Goal: Task Accomplishment & Management: Complete application form

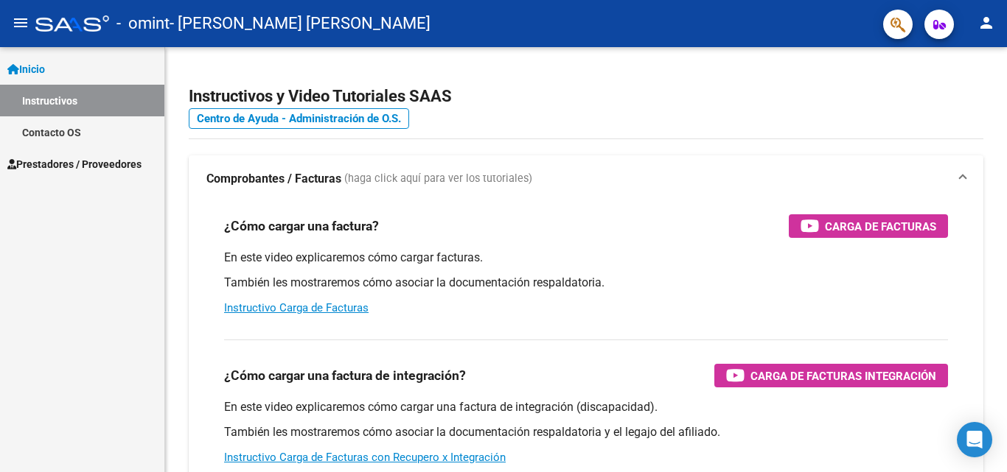
click at [57, 160] on span "Prestadores / Proveedores" at bounding box center [74, 164] width 134 height 16
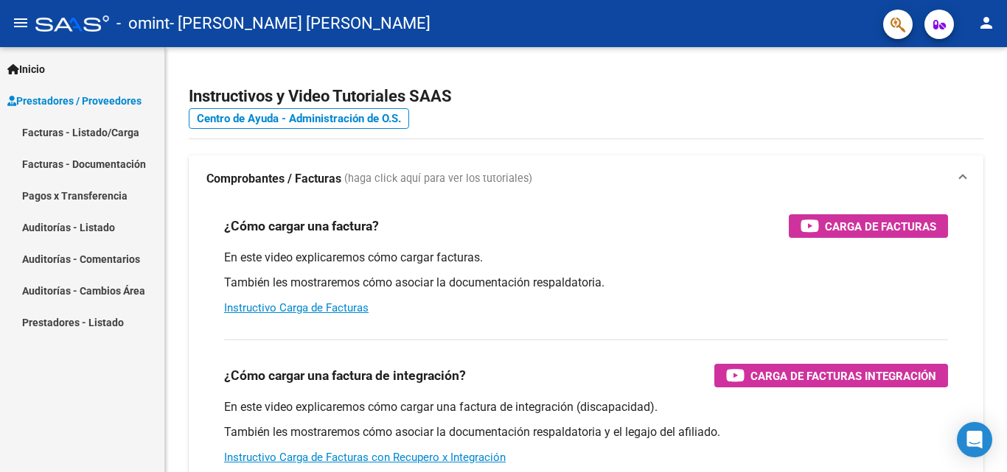
click at [66, 135] on link "Facturas - Listado/Carga" at bounding box center [82, 132] width 164 height 32
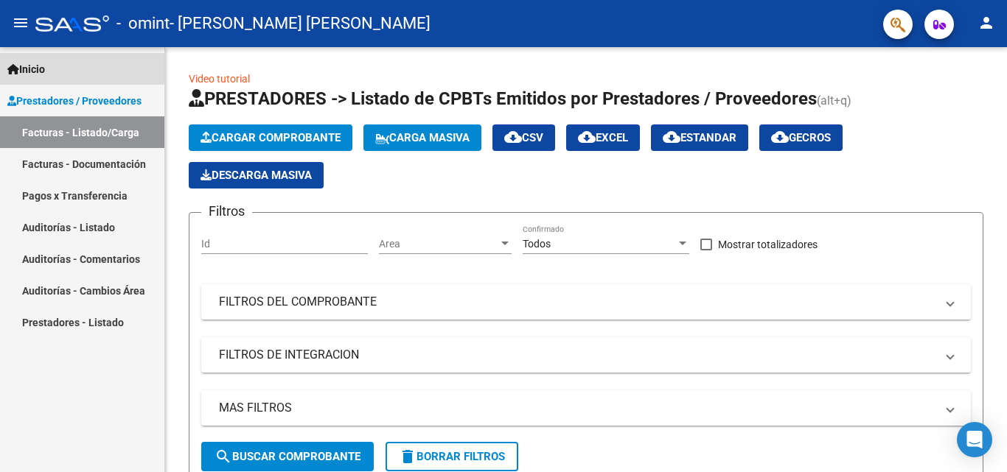
click at [45, 64] on span "Inicio" at bounding box center [26, 69] width 38 height 16
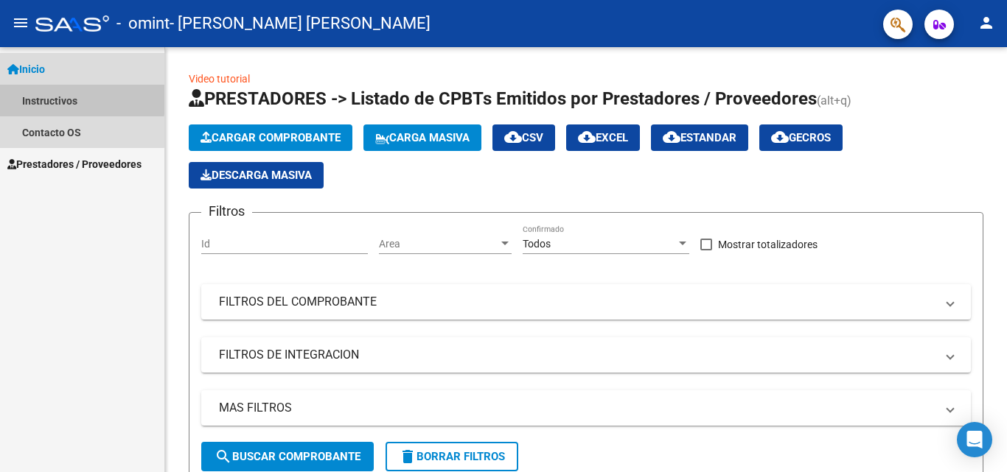
click at [62, 97] on link "Instructivos" at bounding box center [82, 101] width 164 height 32
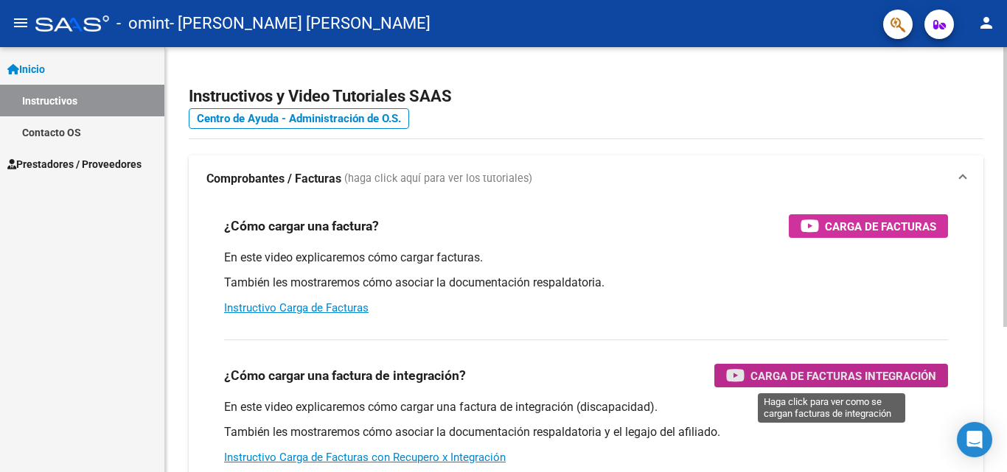
click at [753, 380] on span "Carga de Facturas Integración" at bounding box center [843, 376] width 186 height 18
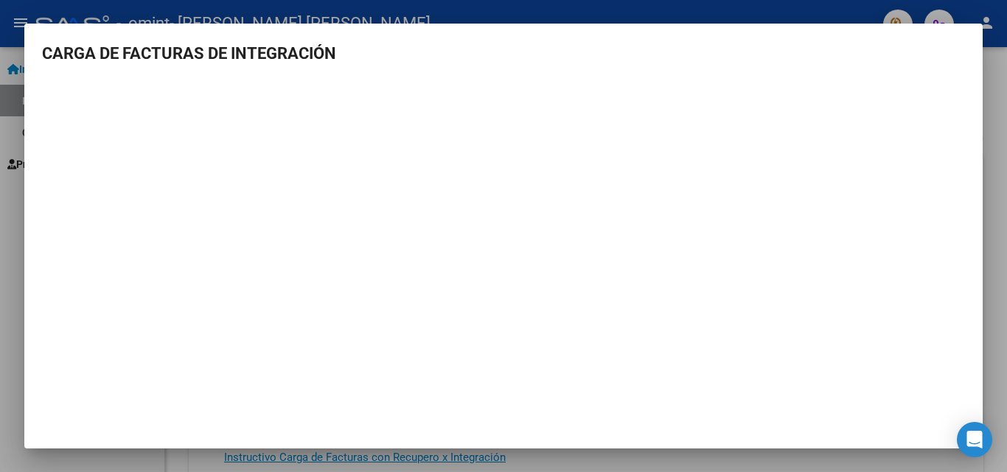
click at [9, 314] on div at bounding box center [503, 236] width 1007 height 472
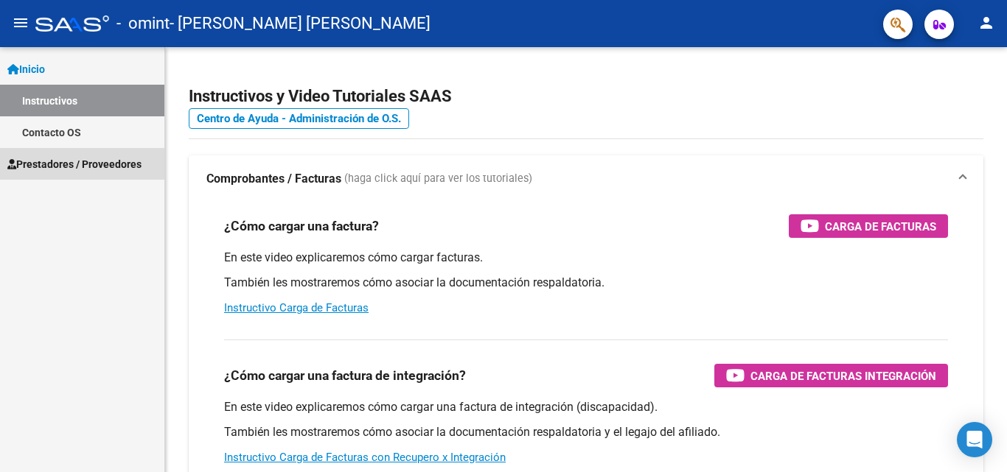
click at [75, 163] on span "Prestadores / Proveedores" at bounding box center [74, 164] width 134 height 16
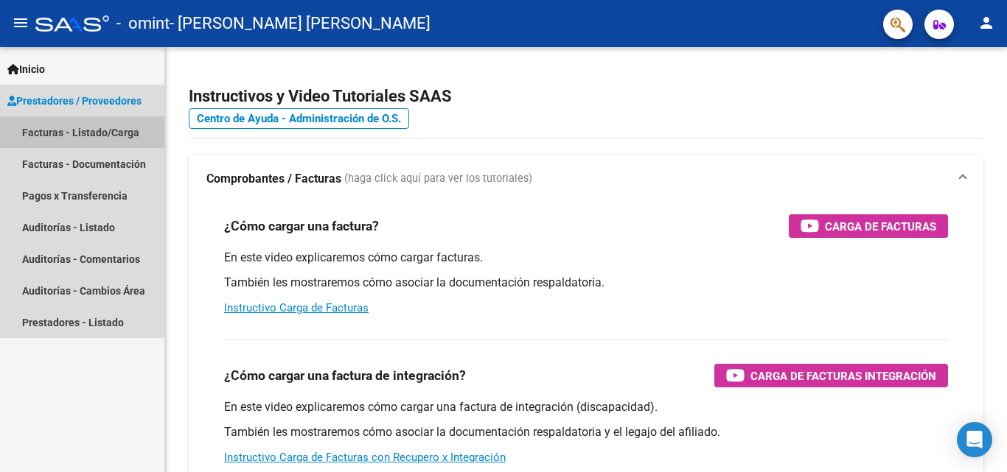
click at [85, 134] on link "Facturas - Listado/Carga" at bounding box center [82, 132] width 164 height 32
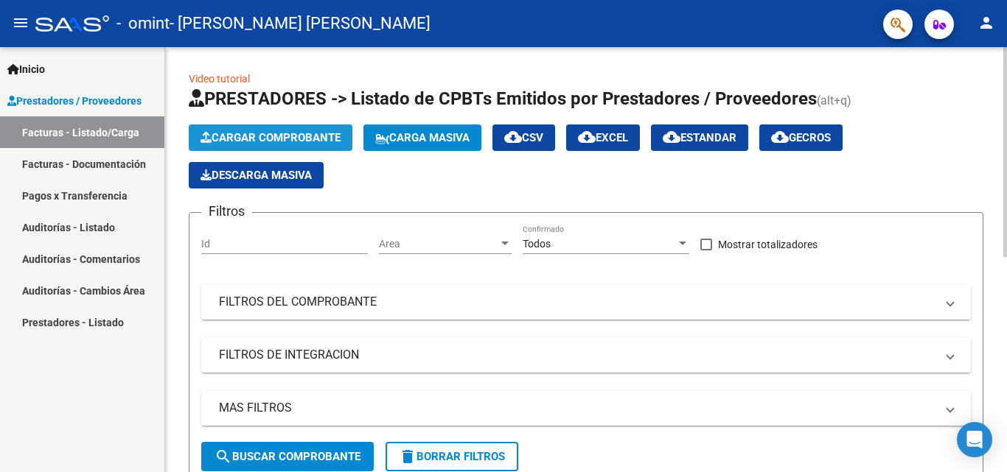
click at [258, 130] on button "Cargar Comprobante" at bounding box center [271, 138] width 164 height 27
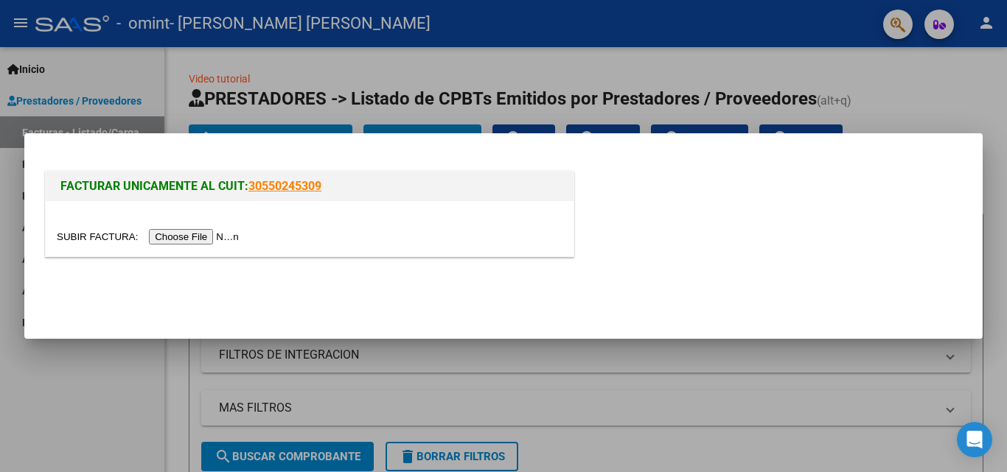
click at [184, 238] on input "file" at bounding box center [150, 236] width 186 height 15
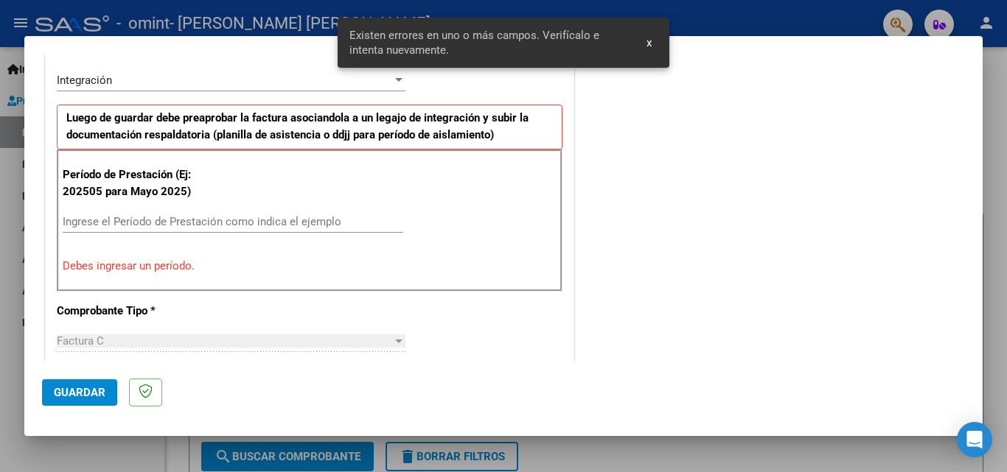
scroll to position [360, 0]
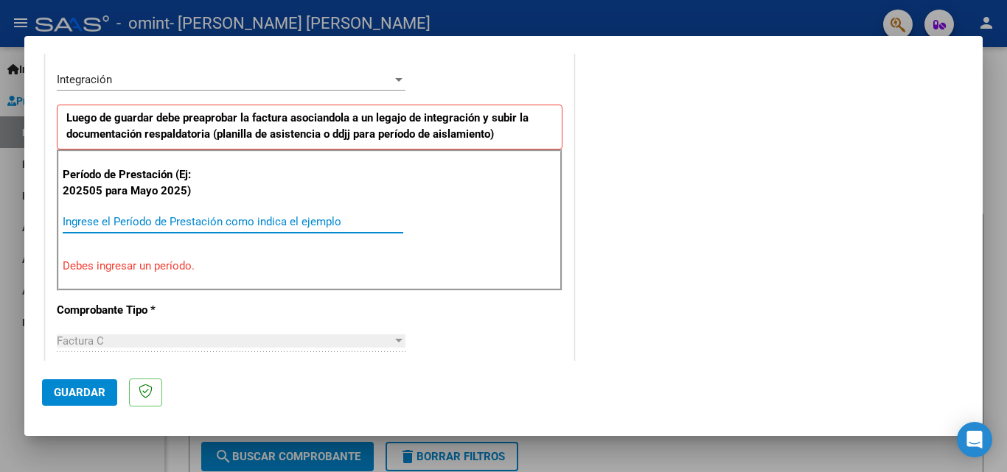
click at [206, 218] on input "Ingrese el Período de Prestación como indica el ejemplo" at bounding box center [233, 221] width 341 height 13
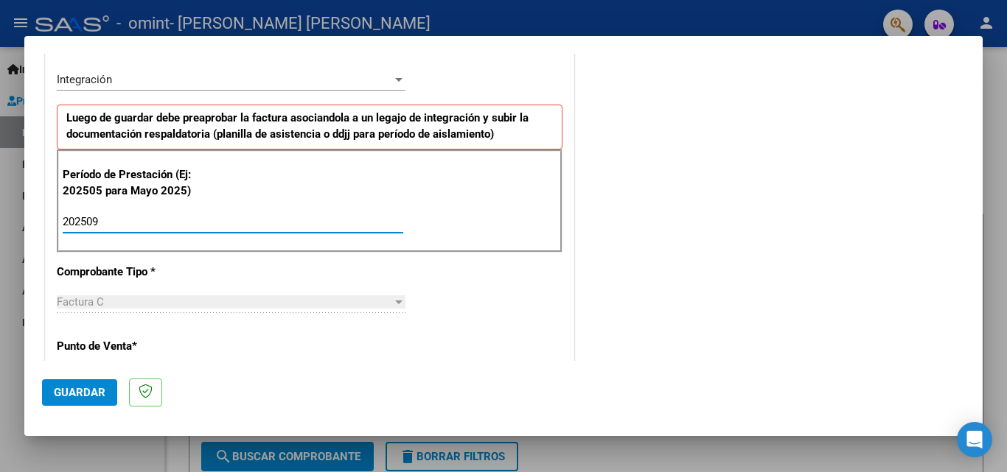
type input "202509"
click at [97, 348] on p "Punto de Venta *" at bounding box center [133, 346] width 152 height 17
click at [395, 77] on div at bounding box center [398, 80] width 13 height 12
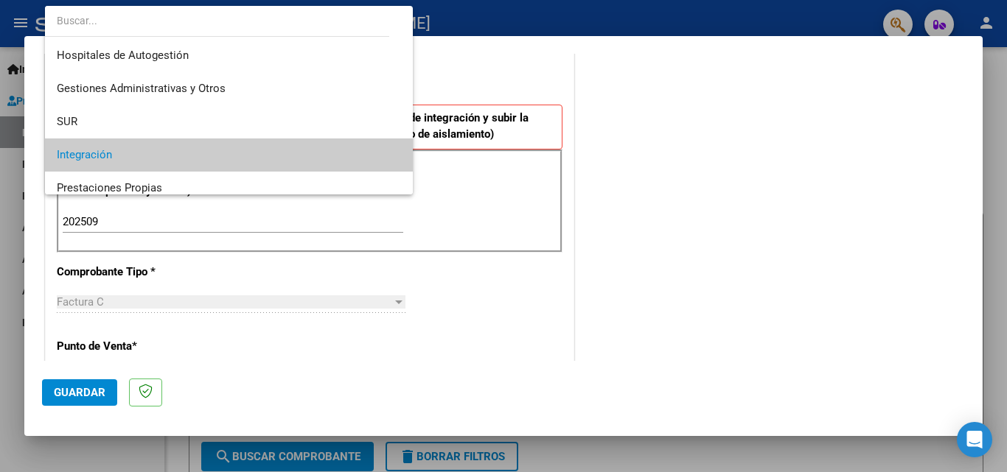
scroll to position [76, 0]
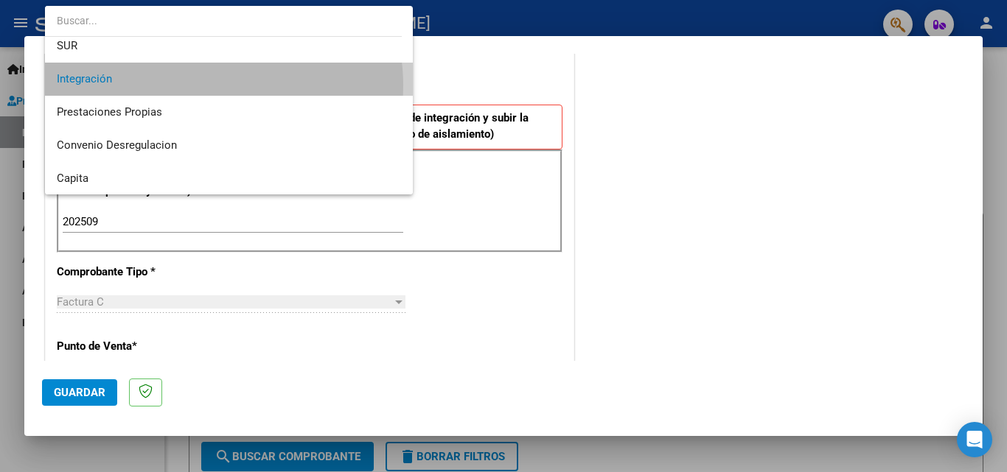
click at [206, 85] on span "Integración" at bounding box center [229, 79] width 344 height 33
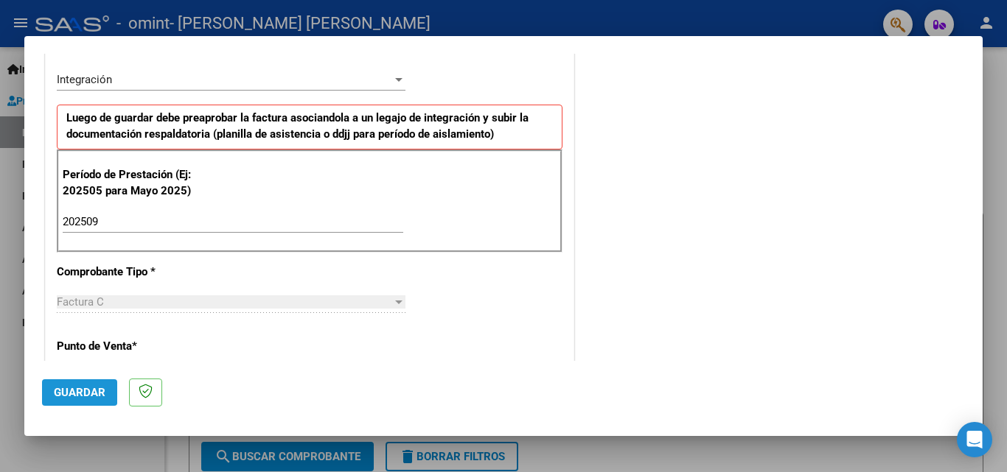
click at [79, 390] on span "Guardar" at bounding box center [80, 392] width 52 height 13
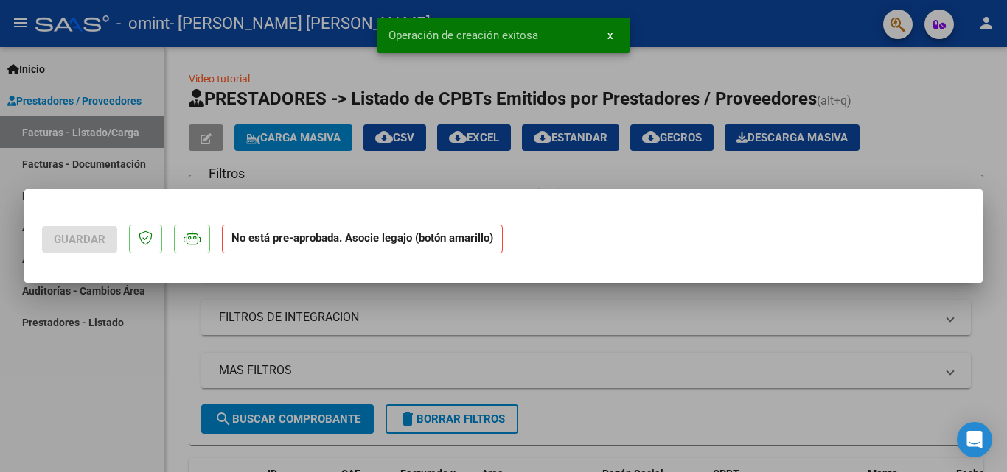
scroll to position [0, 0]
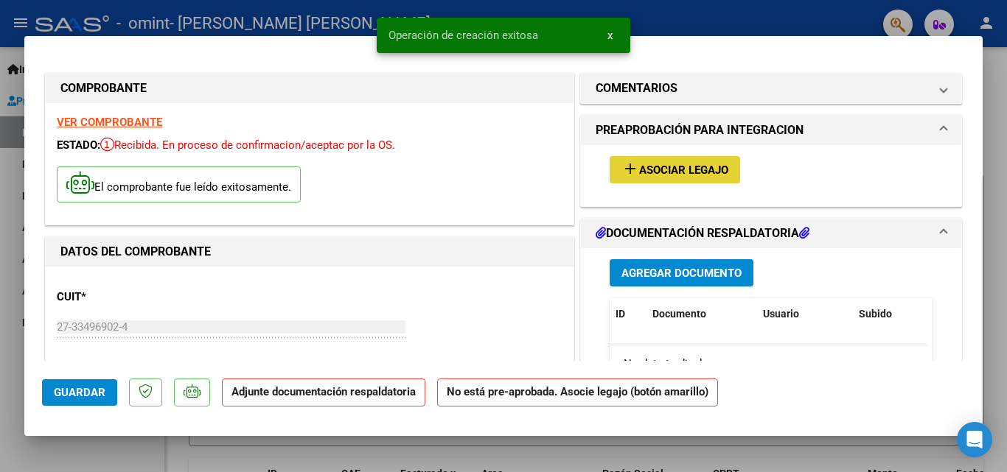
click at [640, 170] on span "Asociar Legajo" at bounding box center [683, 170] width 89 height 13
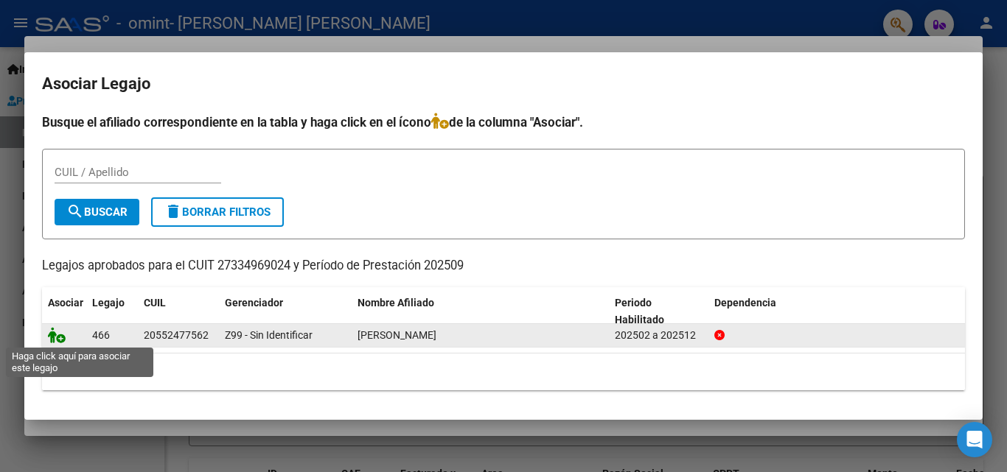
click at [57, 338] on icon at bounding box center [57, 335] width 18 height 16
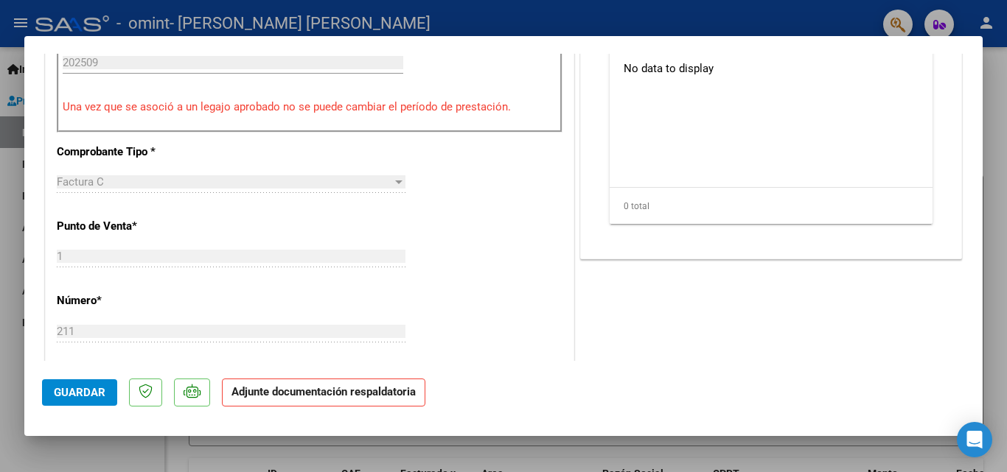
scroll to position [163, 0]
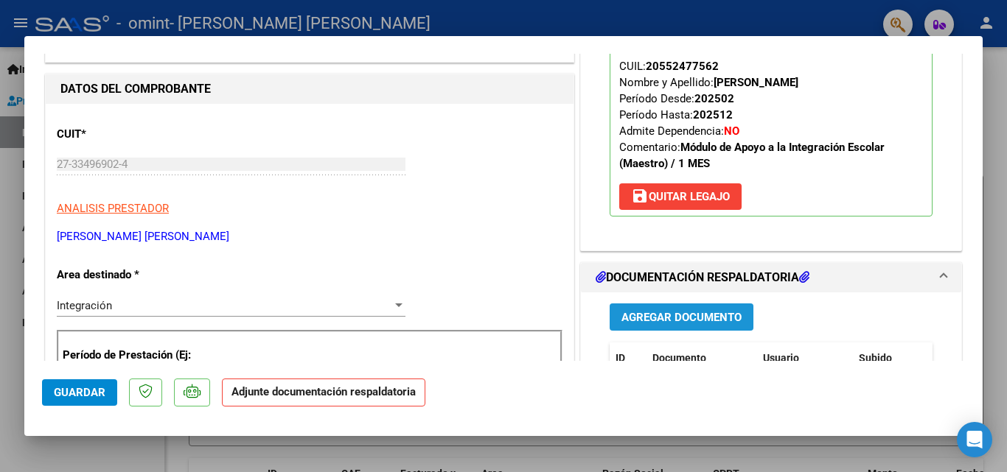
click at [638, 321] on span "Agregar Documento" at bounding box center [681, 317] width 120 height 13
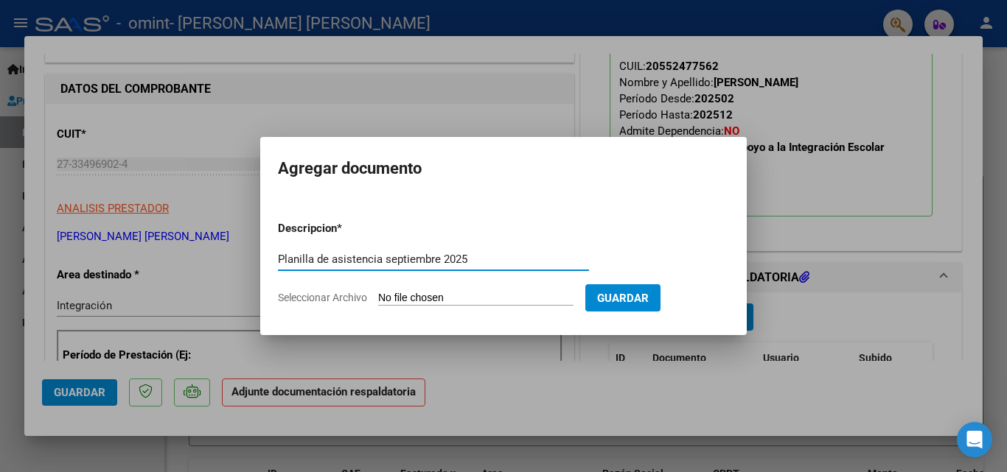
type input "Planilla de asistencia septiembre 2025"
click at [394, 296] on input "Seleccionar Archivo" at bounding box center [475, 299] width 195 height 14
type input "C:\fakepath\Planilla de asistencia [PERSON_NAME][DATE].pdf"
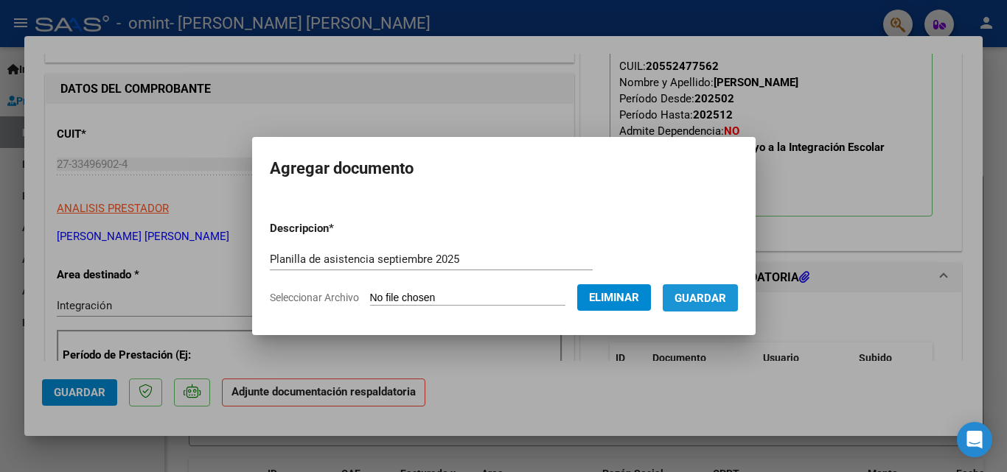
click at [699, 296] on span "Guardar" at bounding box center [700, 298] width 52 height 13
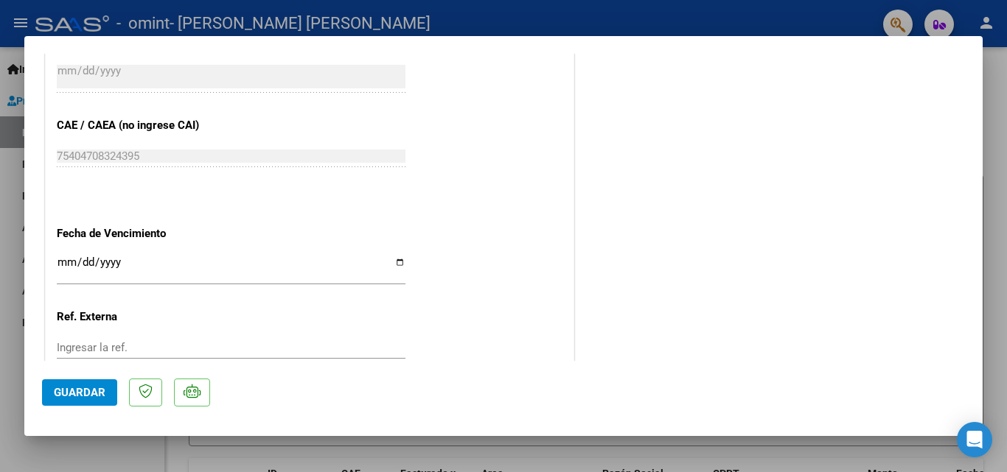
scroll to position [935, 0]
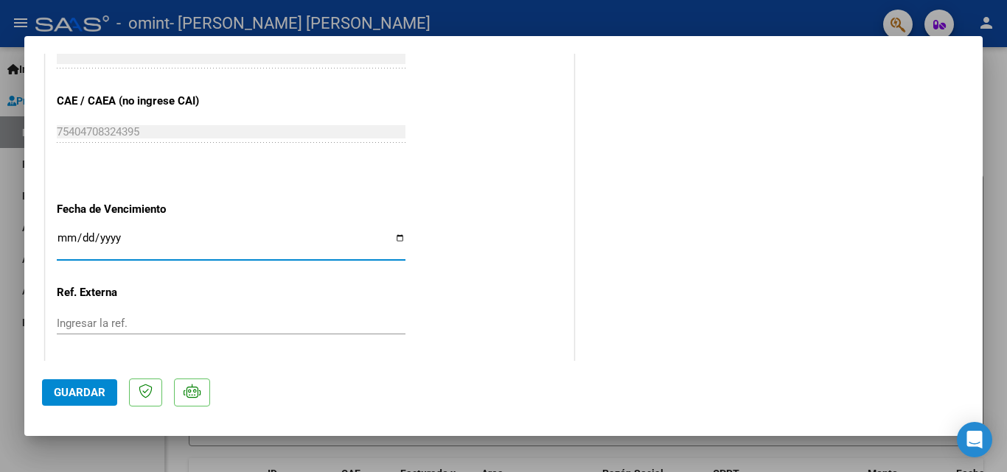
click at [65, 237] on input "Ingresar la fecha" at bounding box center [231, 244] width 349 height 24
type input "[DATE]"
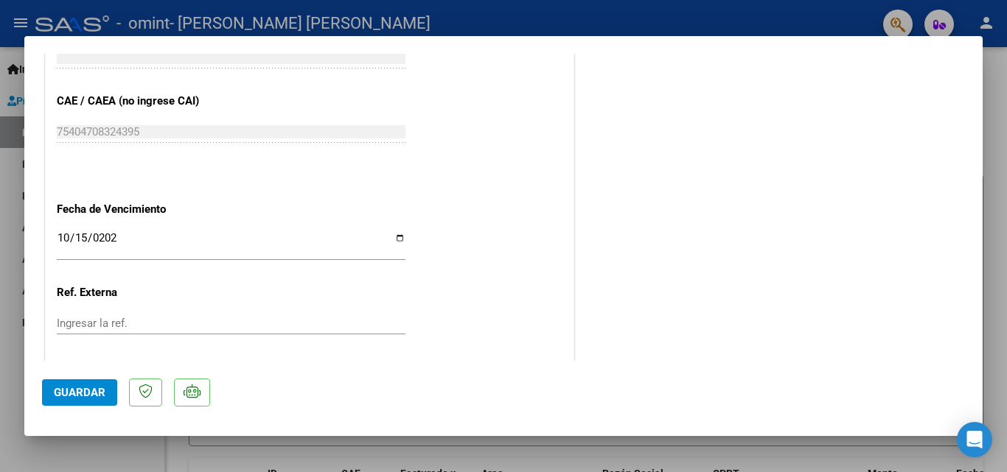
scroll to position [1012, 0]
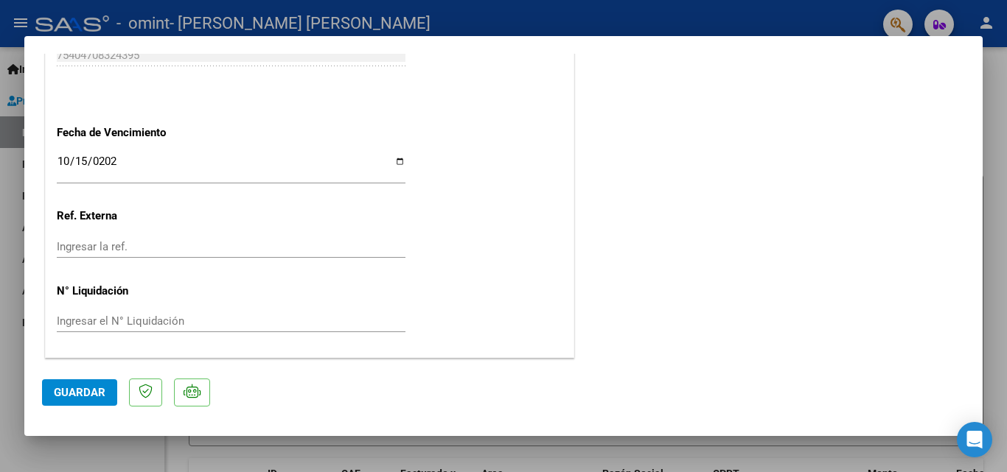
click at [61, 402] on button "Guardar" at bounding box center [79, 393] width 75 height 27
